Goal: Transaction & Acquisition: Obtain resource

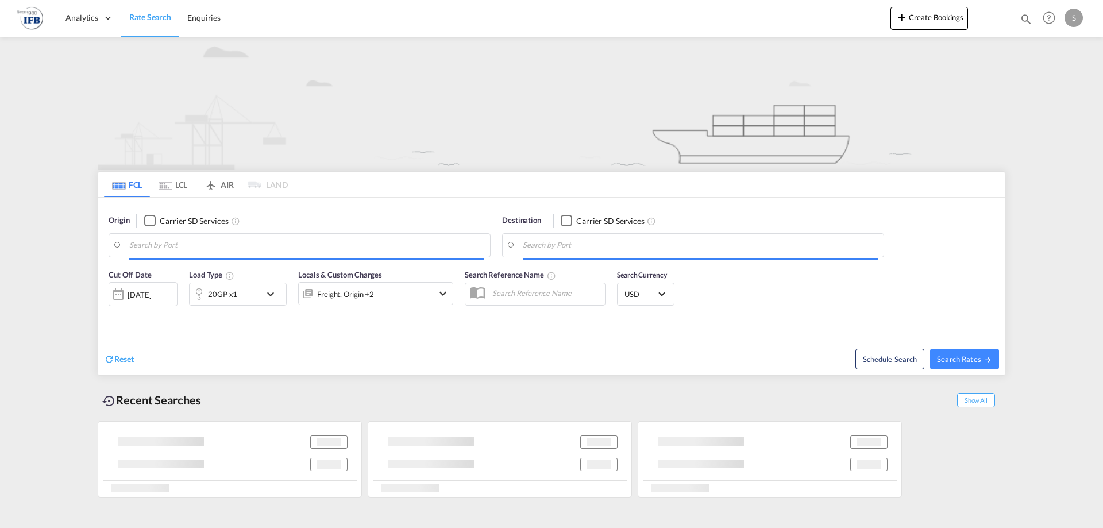
type input "Chattogram (Chittagong), BDCGP"
type input "[GEOGRAPHIC_DATA], [GEOGRAPHIC_DATA]"
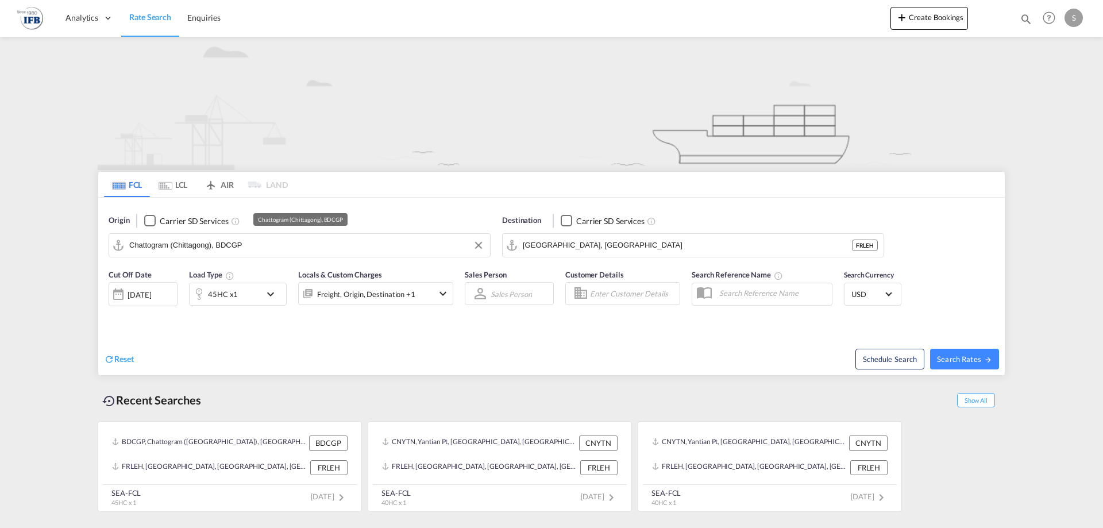
click at [249, 232] on div "Origin Carrier SD Services [GEOGRAPHIC_DATA] ([GEOGRAPHIC_DATA]), BDCGP" at bounding box center [300, 236] width 382 height 43
click at [263, 249] on input "Chattogram (Chittagong), BDCGP" at bounding box center [306, 245] width 355 height 17
click at [482, 249] on md-icon "Clear Input" at bounding box center [478, 245] width 13 height 13
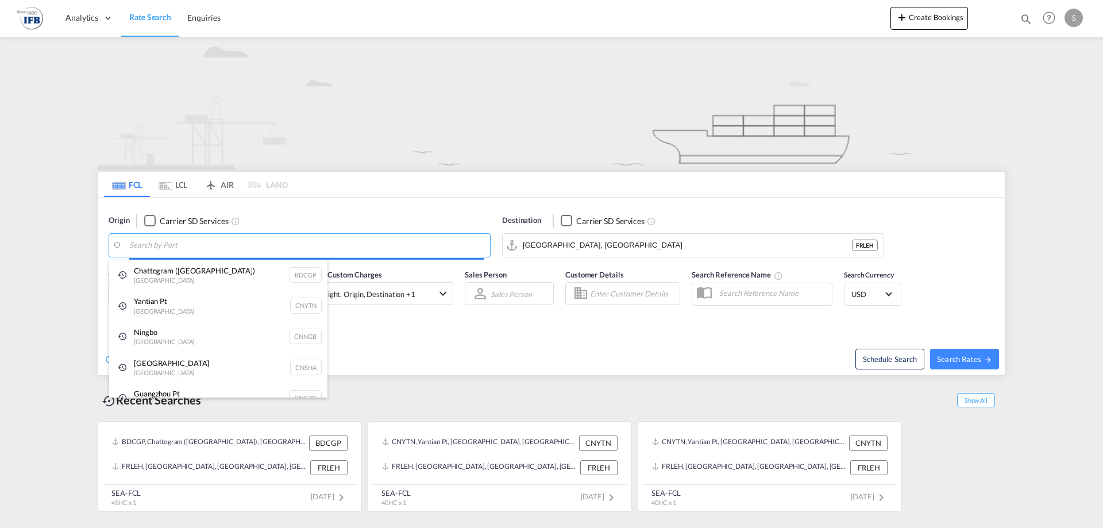
click at [343, 238] on body "Analytics Reports Rate Search Enquiries Analytics Reports" at bounding box center [551, 264] width 1103 height 528
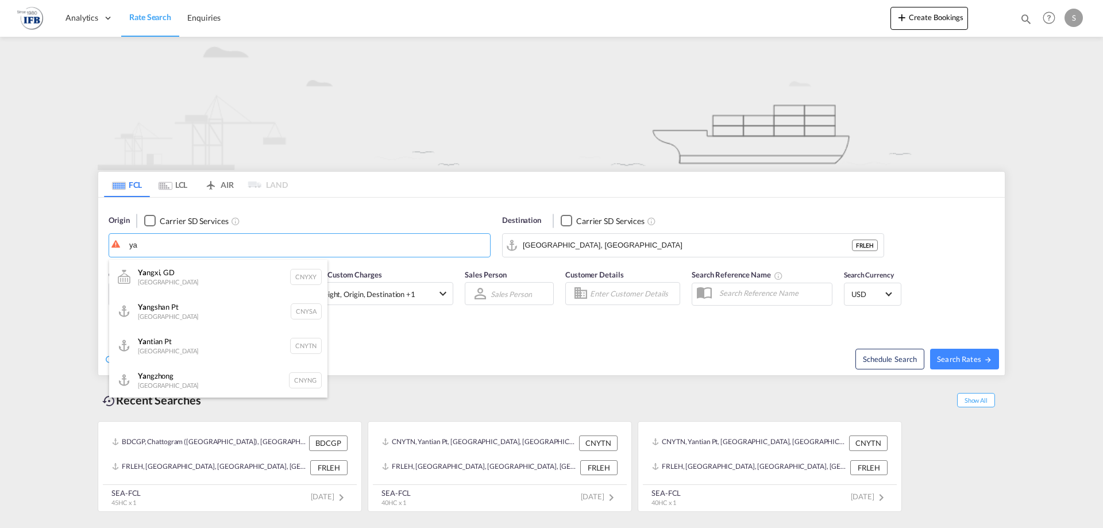
type input "y"
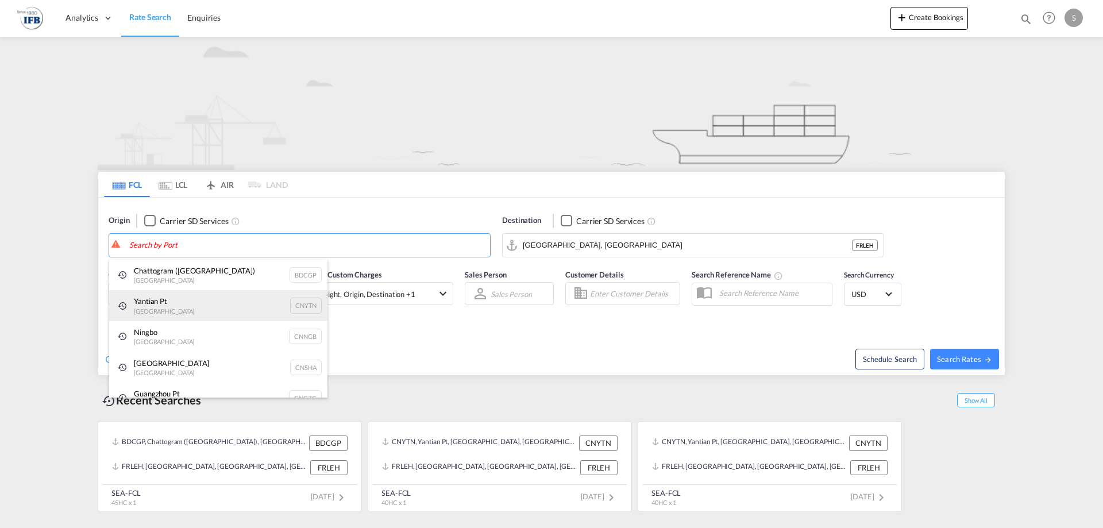
click at [192, 314] on div "Yantian Pt China CNYTN" at bounding box center [218, 305] width 218 height 31
type input "Yantian Pt, CNYTN"
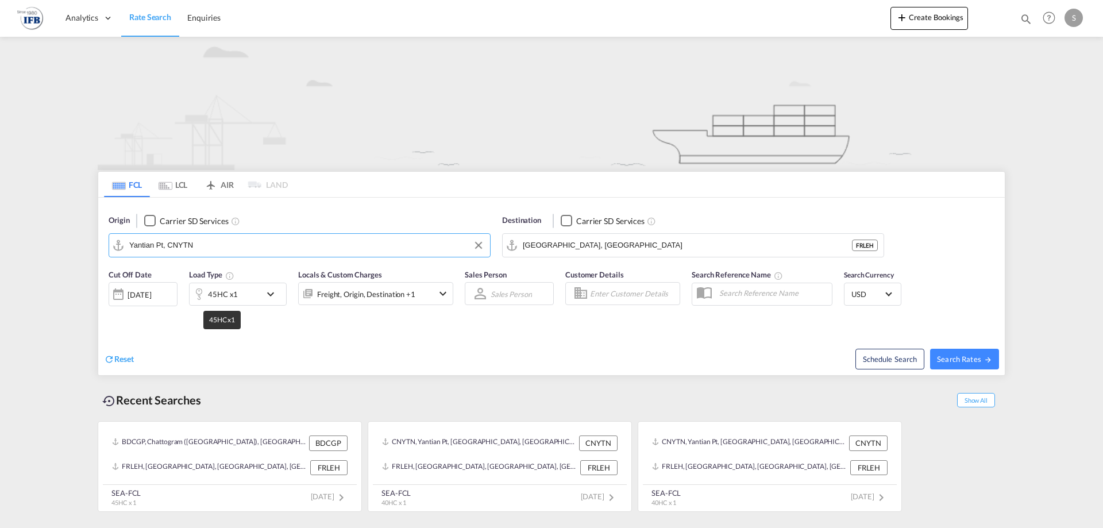
click at [218, 292] on div "45HC x1" at bounding box center [223, 294] width 30 height 16
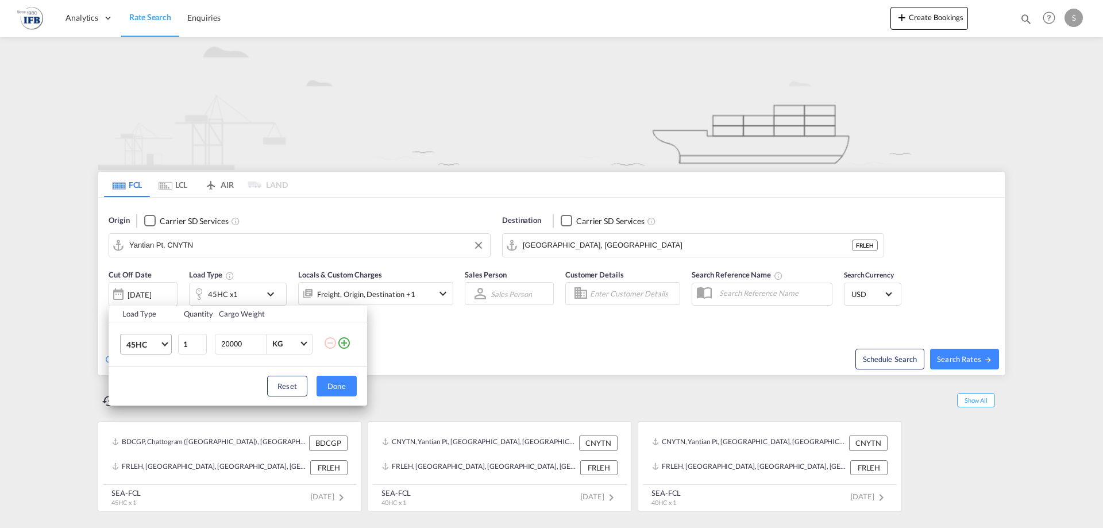
click at [140, 337] on md-select-value "45HC" at bounding box center [148, 344] width 46 height 20
click at [152, 317] on md-option "40HC" at bounding box center [156, 317] width 78 height 28
click at [508, 353] on div "Load Type Quantity Cargo Weight 40HC 1 20000 KG KG Load type addition is restri…" at bounding box center [551, 264] width 1103 height 528
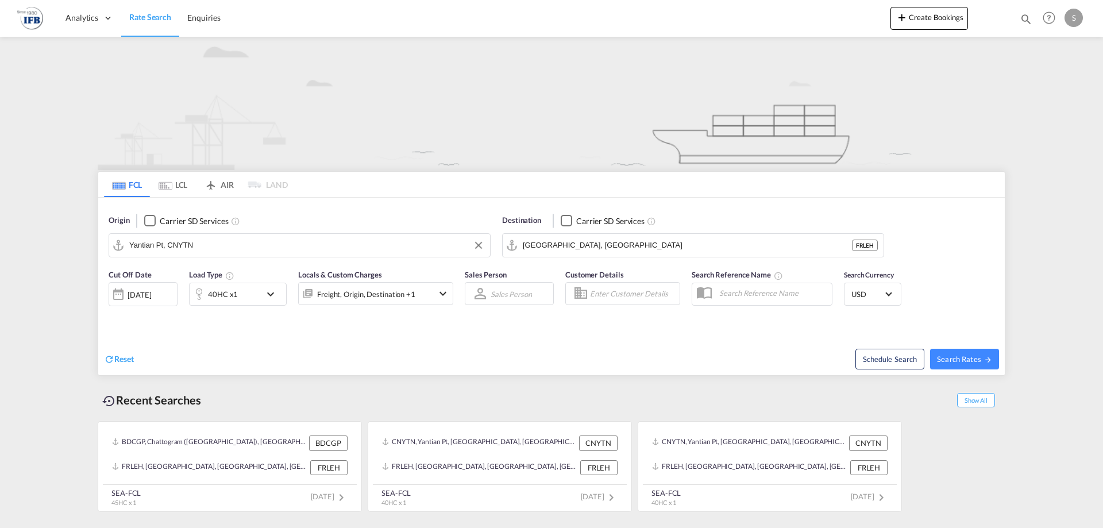
click at [141, 296] on div "[DATE]" at bounding box center [140, 294] width 24 height 10
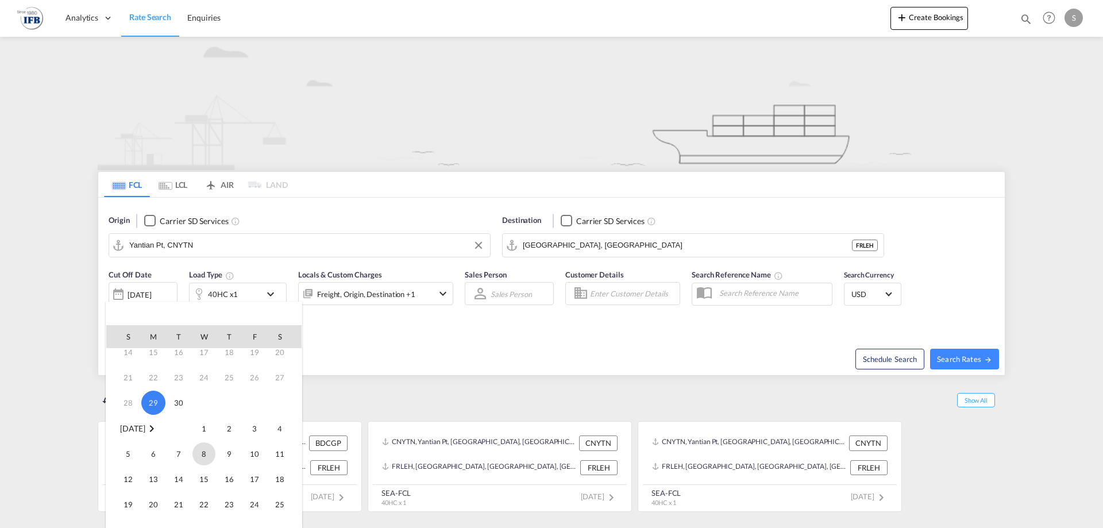
scroll to position [86, 0]
click at [248, 455] on span "10" at bounding box center [254, 452] width 23 height 23
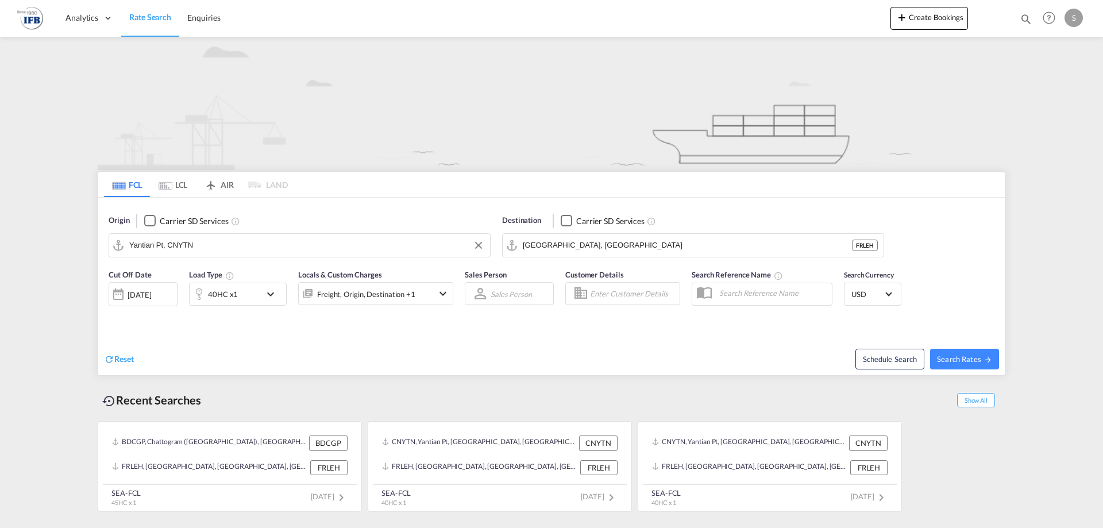
click at [142, 296] on div "[DATE]" at bounding box center [140, 294] width 24 height 10
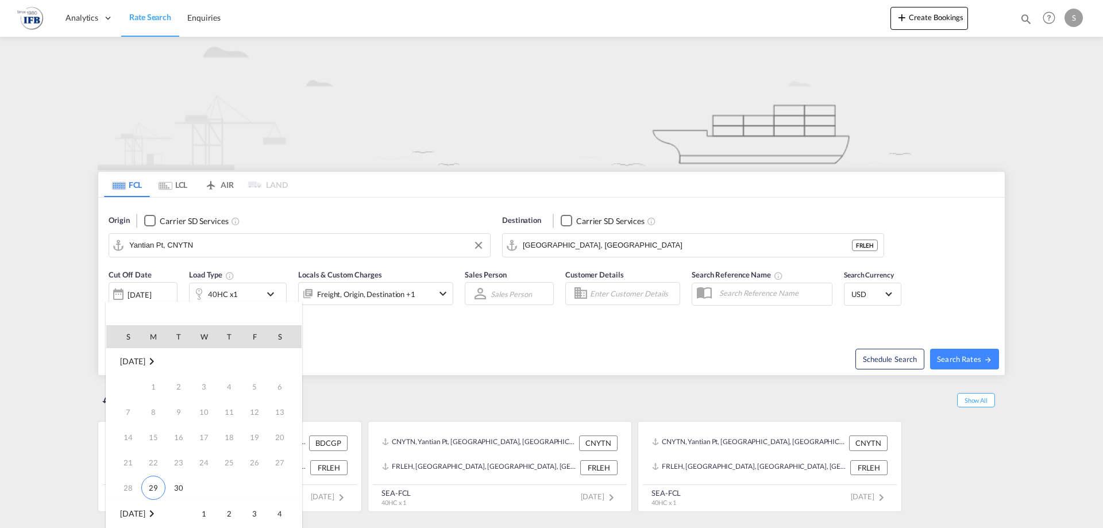
scroll to position [152, 0]
click at [550, 380] on div at bounding box center [551, 264] width 1103 height 528
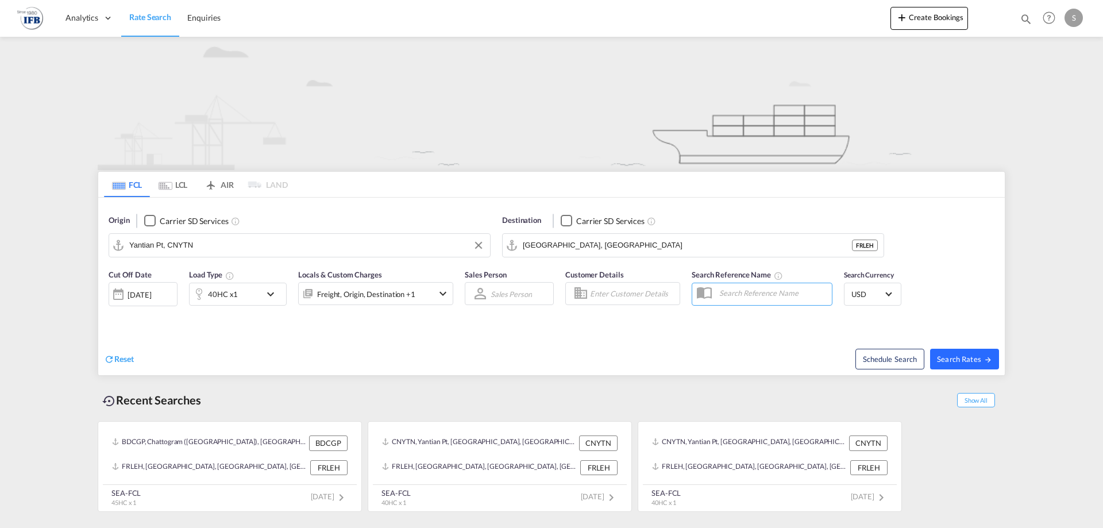
click at [949, 356] on span "Search Rates" at bounding box center [964, 358] width 55 height 9
type input "CNYTN to FRLEH / [DATE]"
